Goal: Complete application form

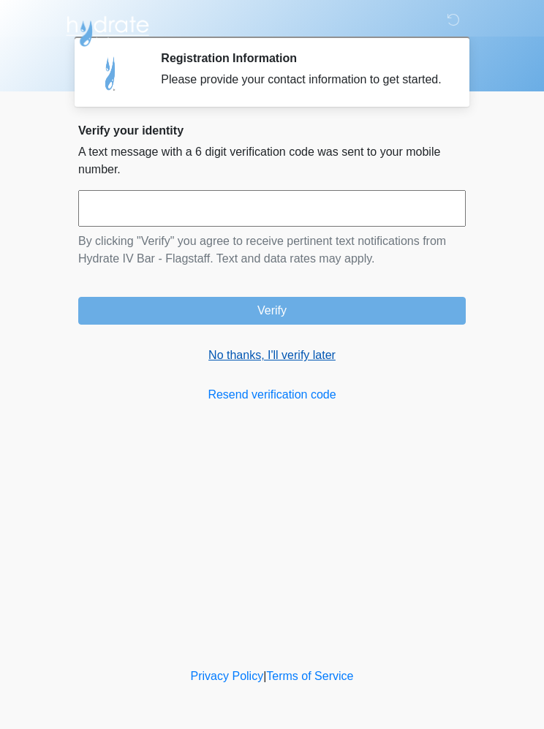
click at [287, 364] on link "No thanks, I'll verify later" at bounding box center [272, 356] width 388 height 18
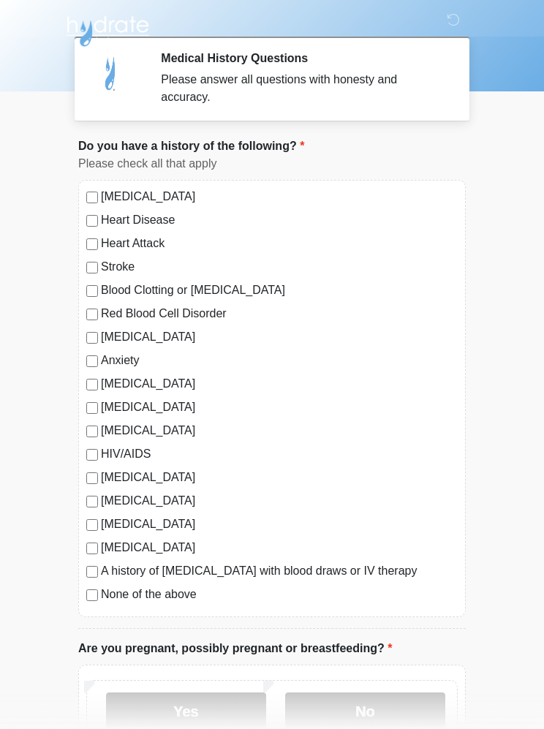
click at [96, 187] on div "High Blood Pressure Heart Disease Heart Attack Stroke Blood Clotting or Bleedin…" at bounding box center [272, 398] width 388 height 437
click at [103, 191] on label "High Blood Pressure" at bounding box center [279, 197] width 357 height 18
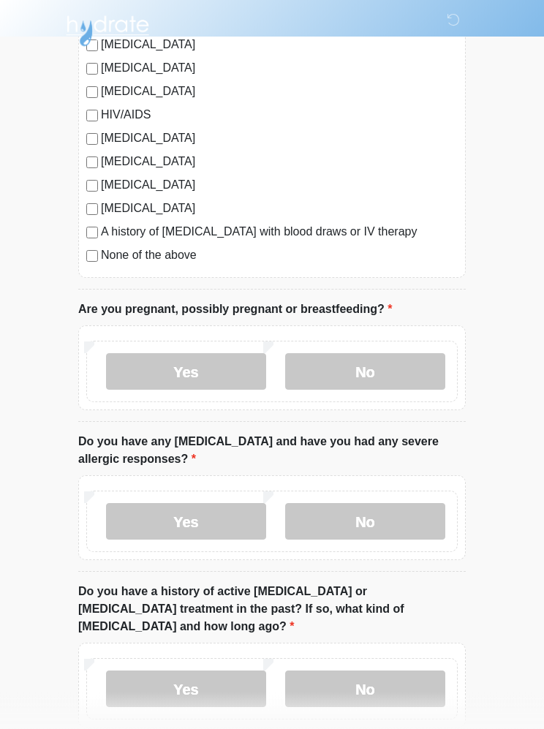
scroll to position [339, 0]
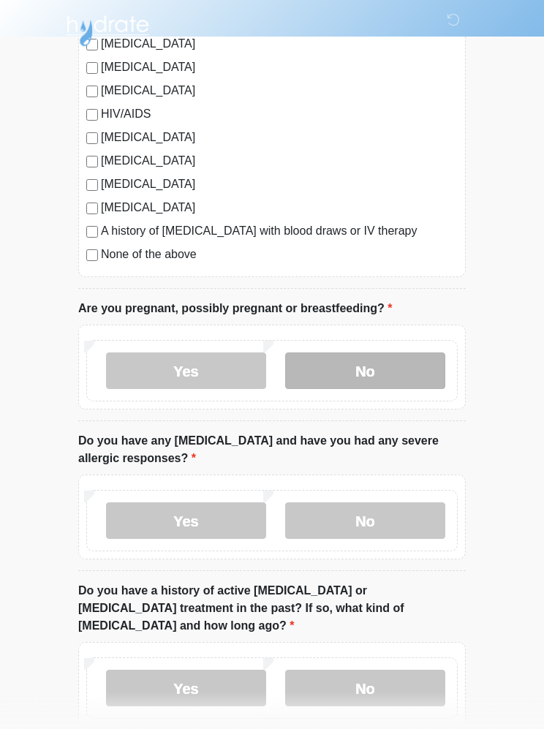
click at [373, 360] on label "No" at bounding box center [365, 371] width 160 height 37
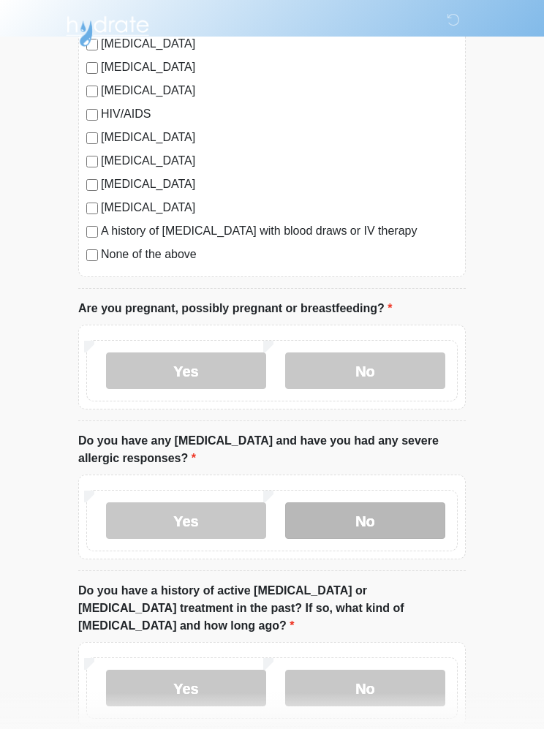
click at [382, 513] on label "No" at bounding box center [365, 520] width 160 height 37
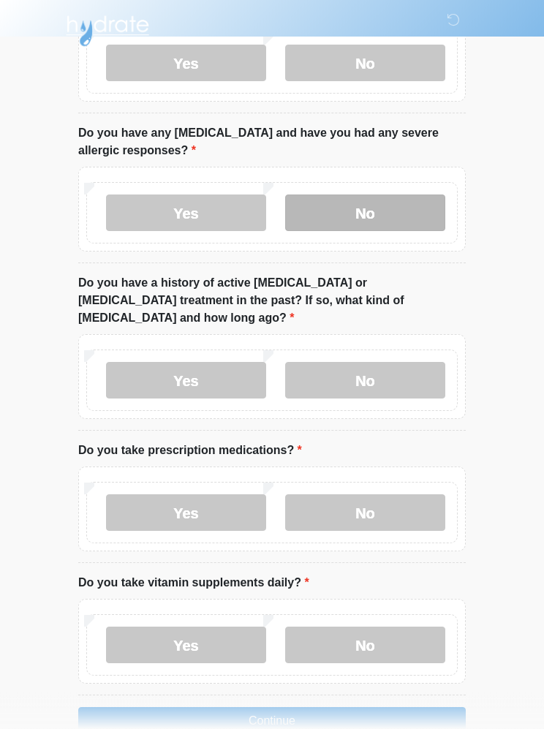
scroll to position [649, 0]
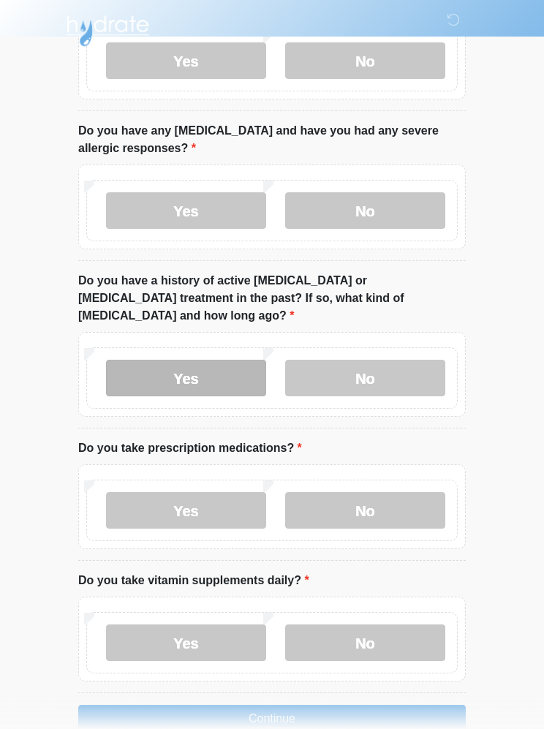
click at [205, 361] on label "Yes" at bounding box center [186, 378] width 160 height 37
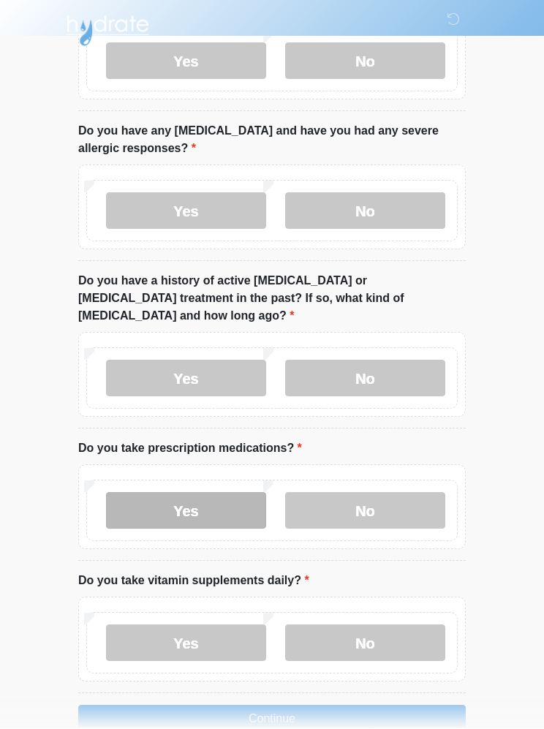
click at [222, 493] on label "Yes" at bounding box center [186, 511] width 160 height 37
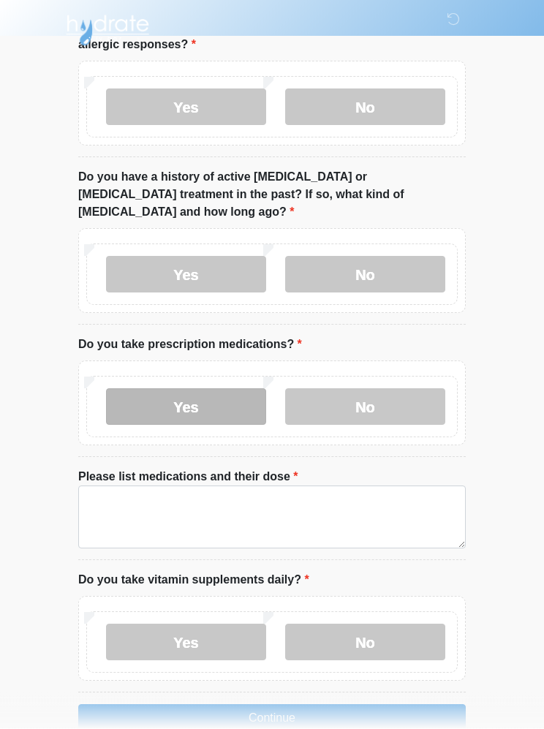
scroll to position [752, 0]
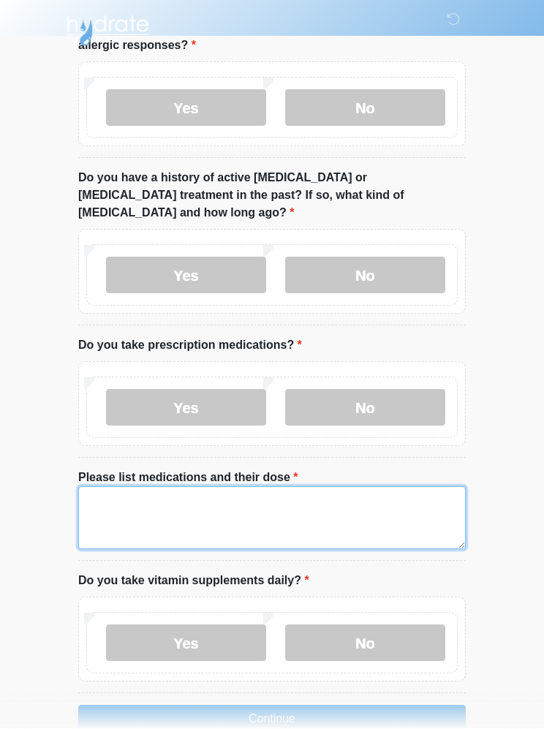
click at [168, 487] on textarea "Please list medications and their dose" at bounding box center [272, 518] width 388 height 63
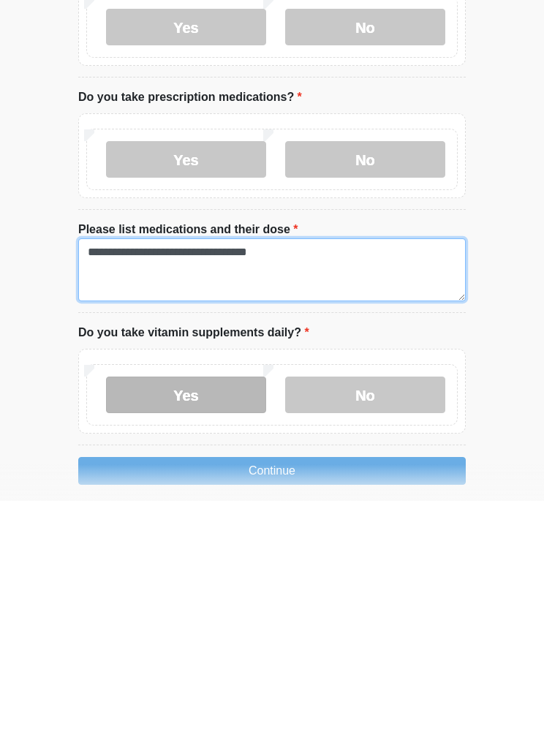
type textarea "**********"
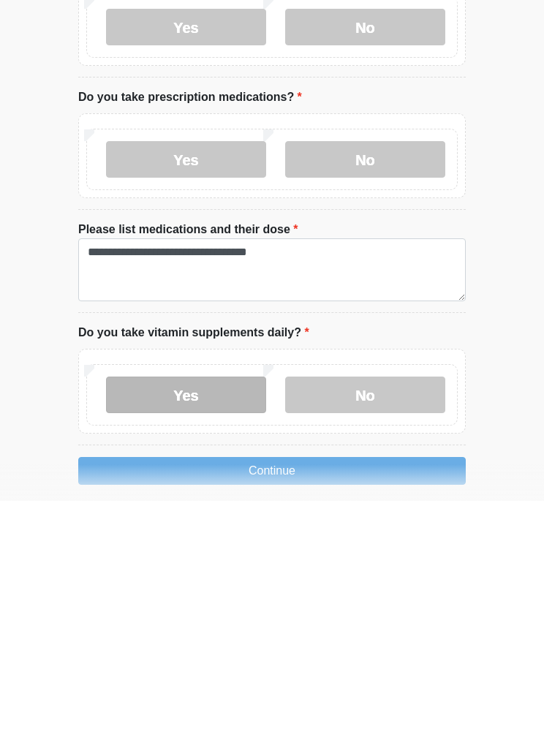
click at [219, 605] on label "Yes" at bounding box center [186, 623] width 160 height 37
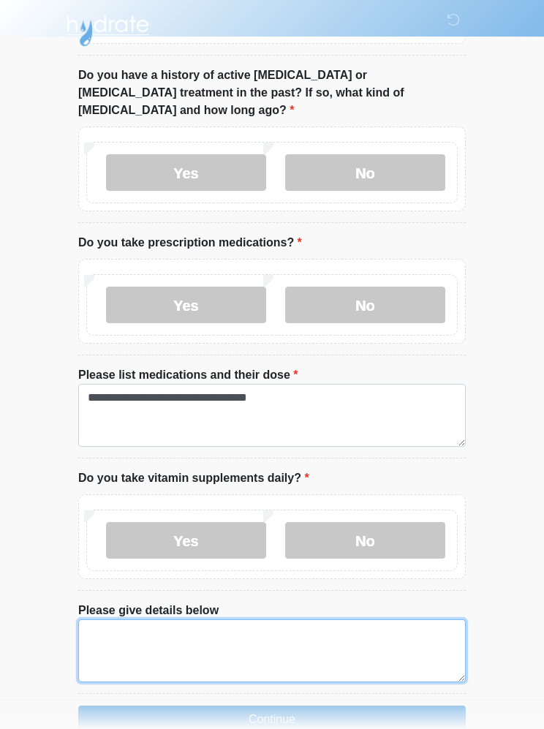
click at [199, 624] on textarea "Please give details below" at bounding box center [272, 651] width 388 height 63
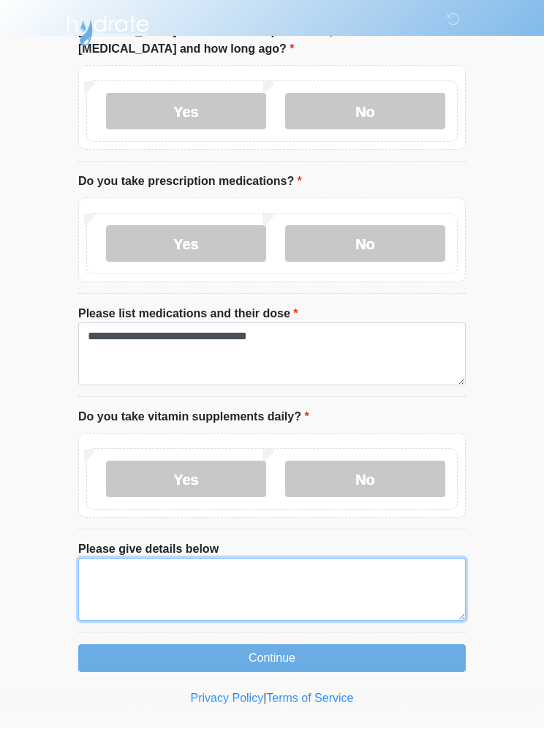
click at [177, 559] on textarea "Please give details below" at bounding box center [272, 590] width 388 height 63
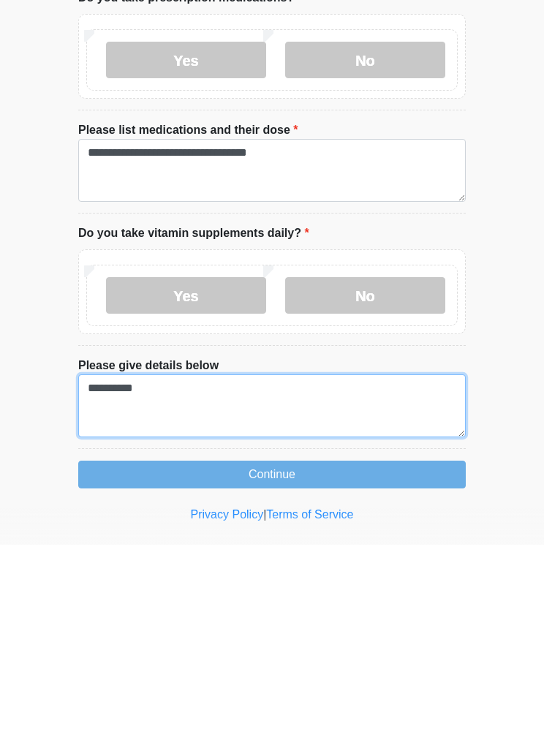
scroll to position [918, 0]
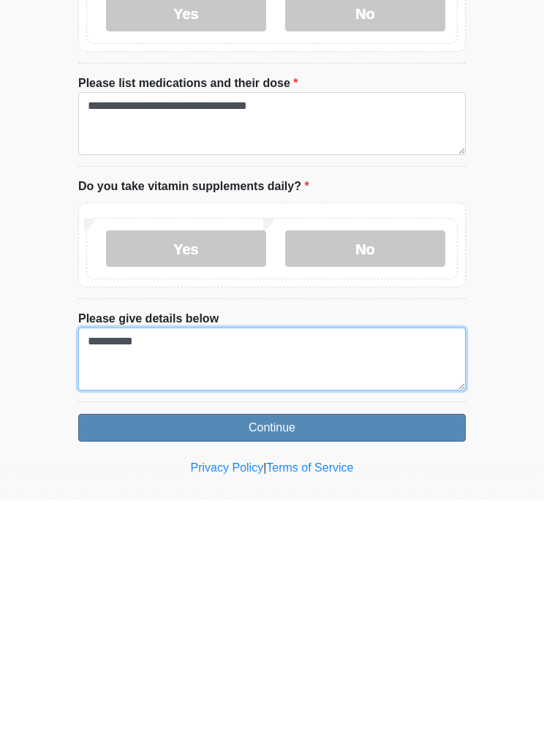
type textarea "**********"
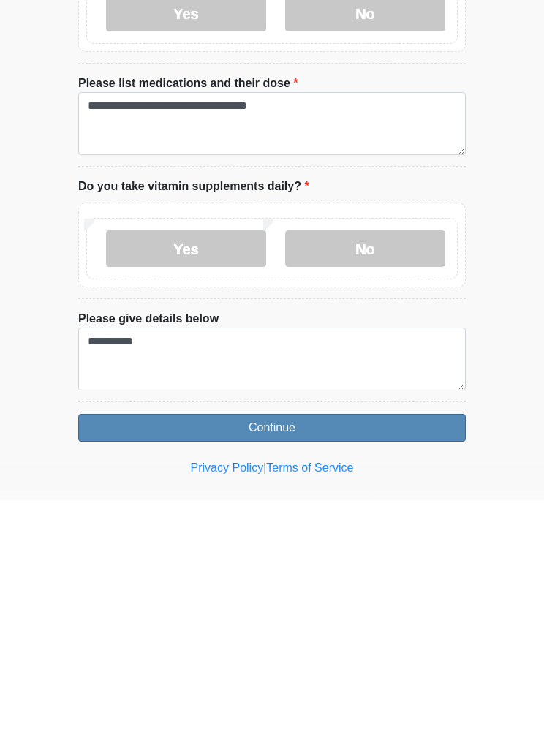
click at [284, 643] on button "Continue" at bounding box center [272, 657] width 388 height 28
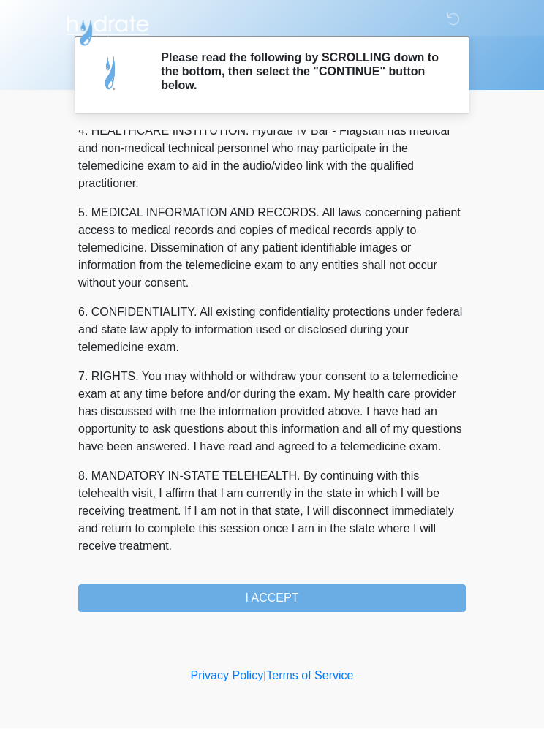
scroll to position [429, 0]
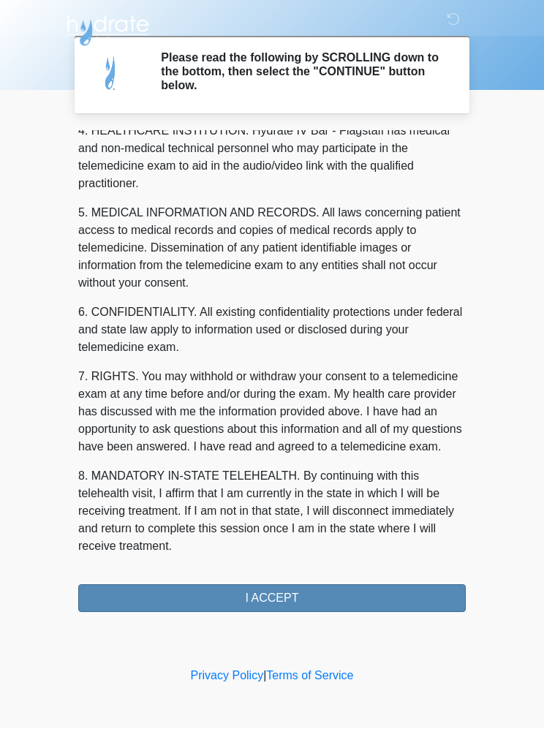
click at [293, 602] on button "I ACCEPT" at bounding box center [272, 599] width 388 height 28
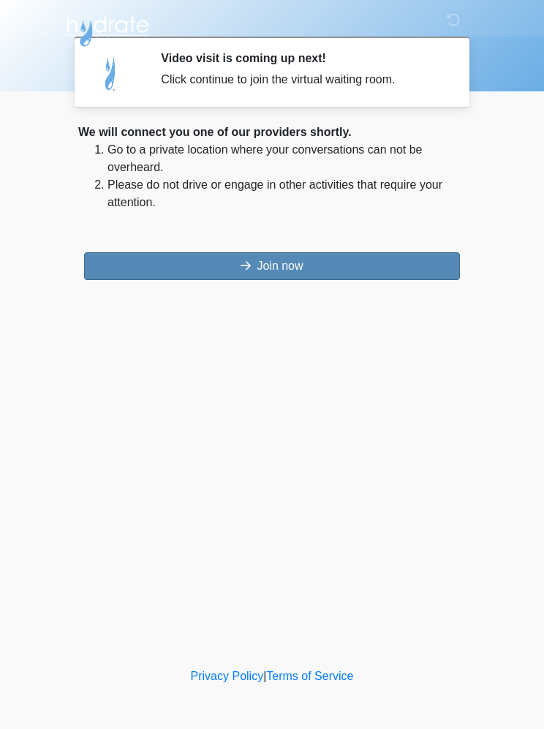
click at [324, 257] on button "Join now" at bounding box center [272, 266] width 376 height 28
